Goal: Task Accomplishment & Management: Manage account settings

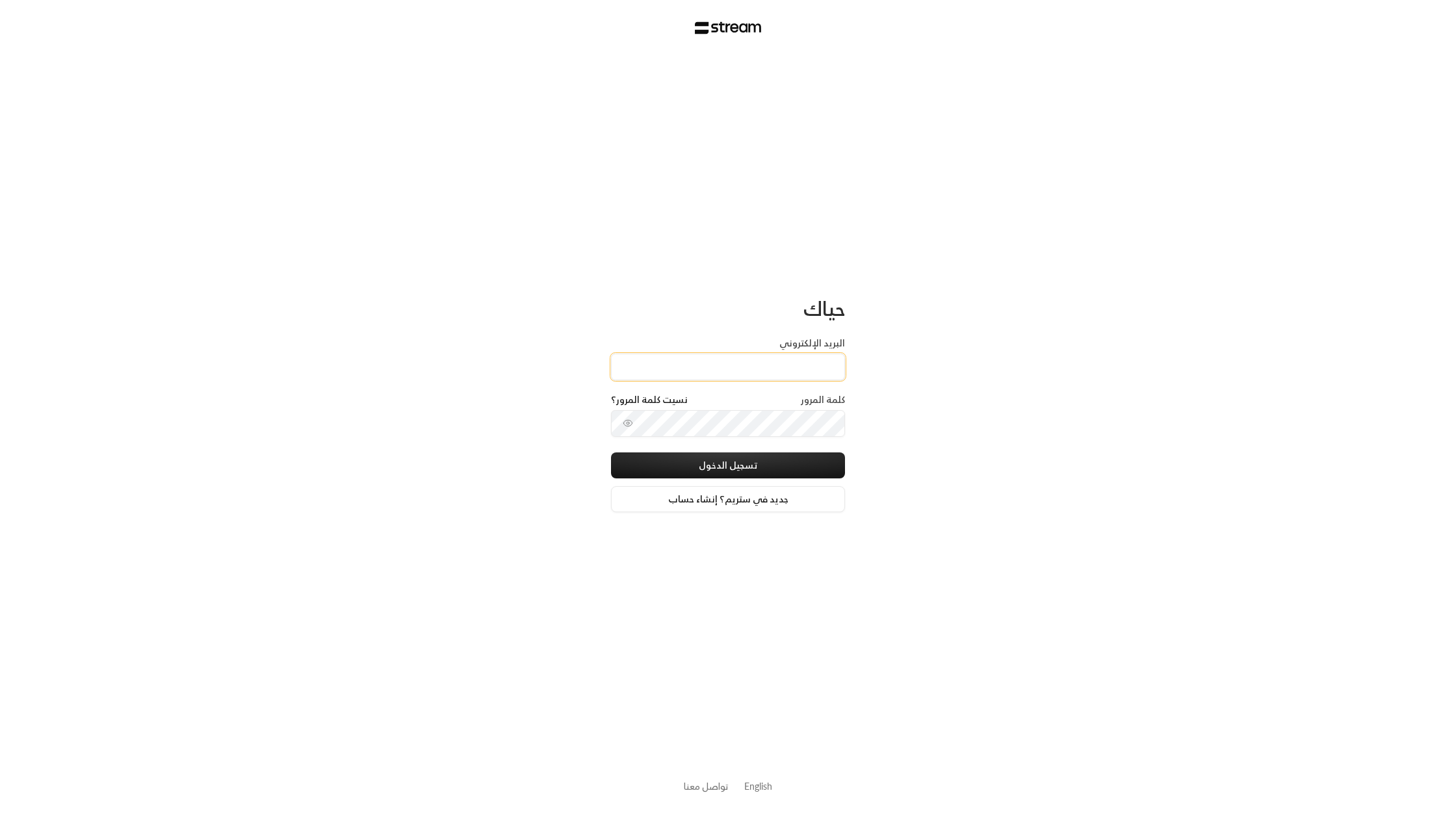
type input "[EMAIL_ADDRESS][DOMAIN_NAME]"
click at [758, 462] on button "تسجيل الدخول" at bounding box center [728, 465] width 234 height 26
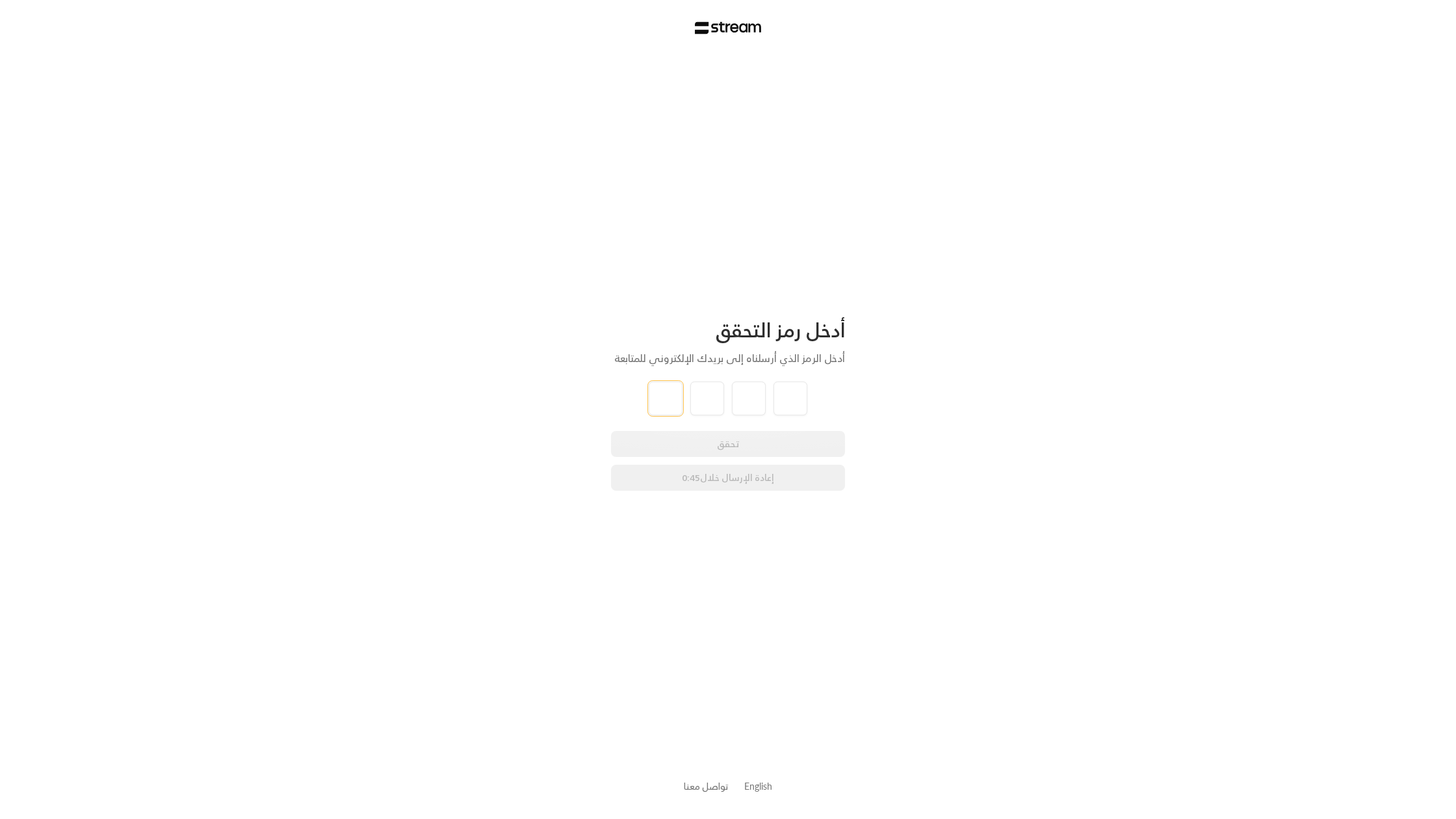
type input "5"
type input "9"
type input "7"
type input "8"
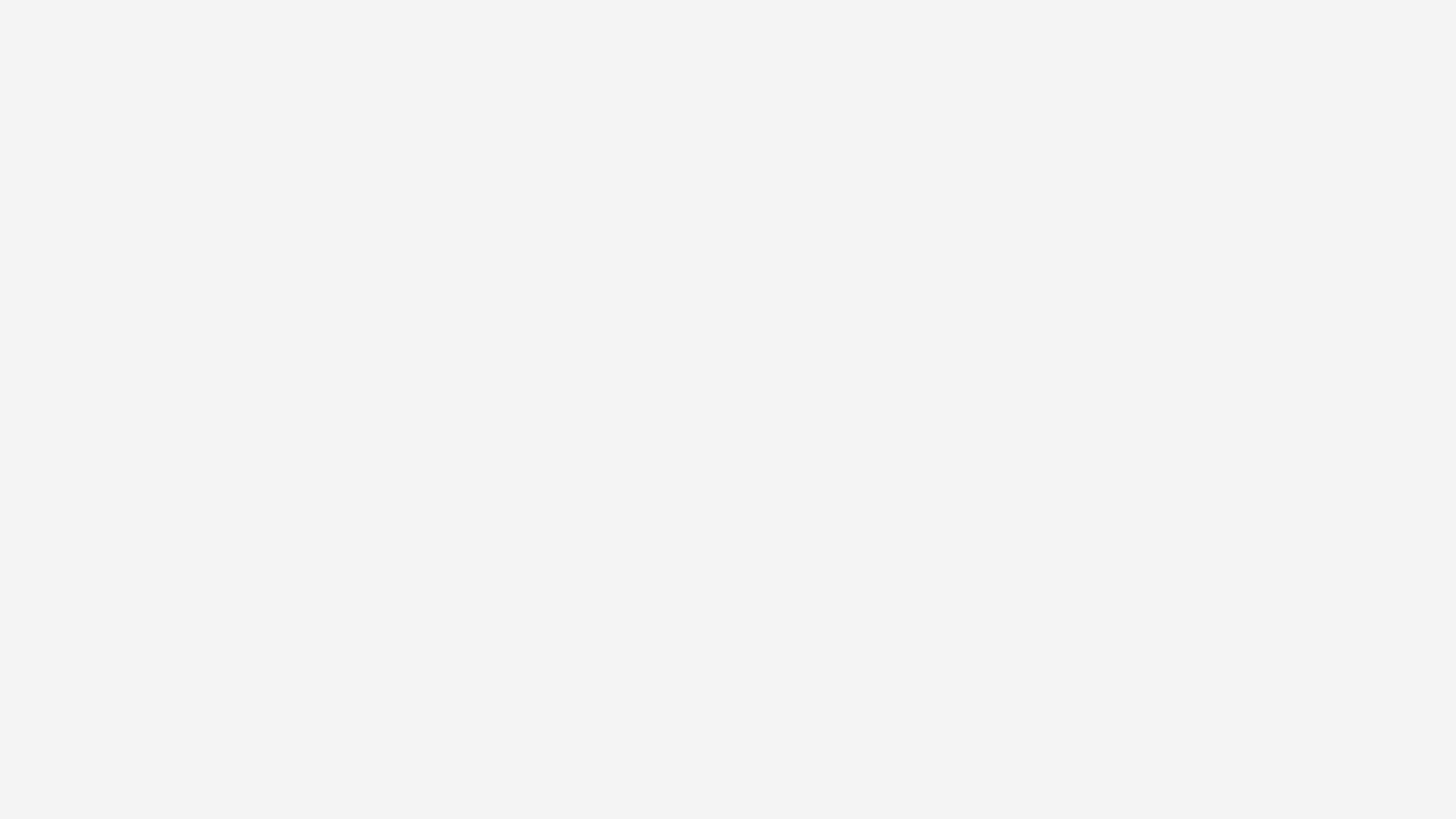
click at [561, 409] on div "أدخل رمز التحقق أدخل الرمز الذي أرسلناه إلى بريدك الإلكتروني للمتابعة 5 9 7 8 ت…" at bounding box center [728, 409] width 1456 height 819
